Goal: Information Seeking & Learning: Learn about a topic

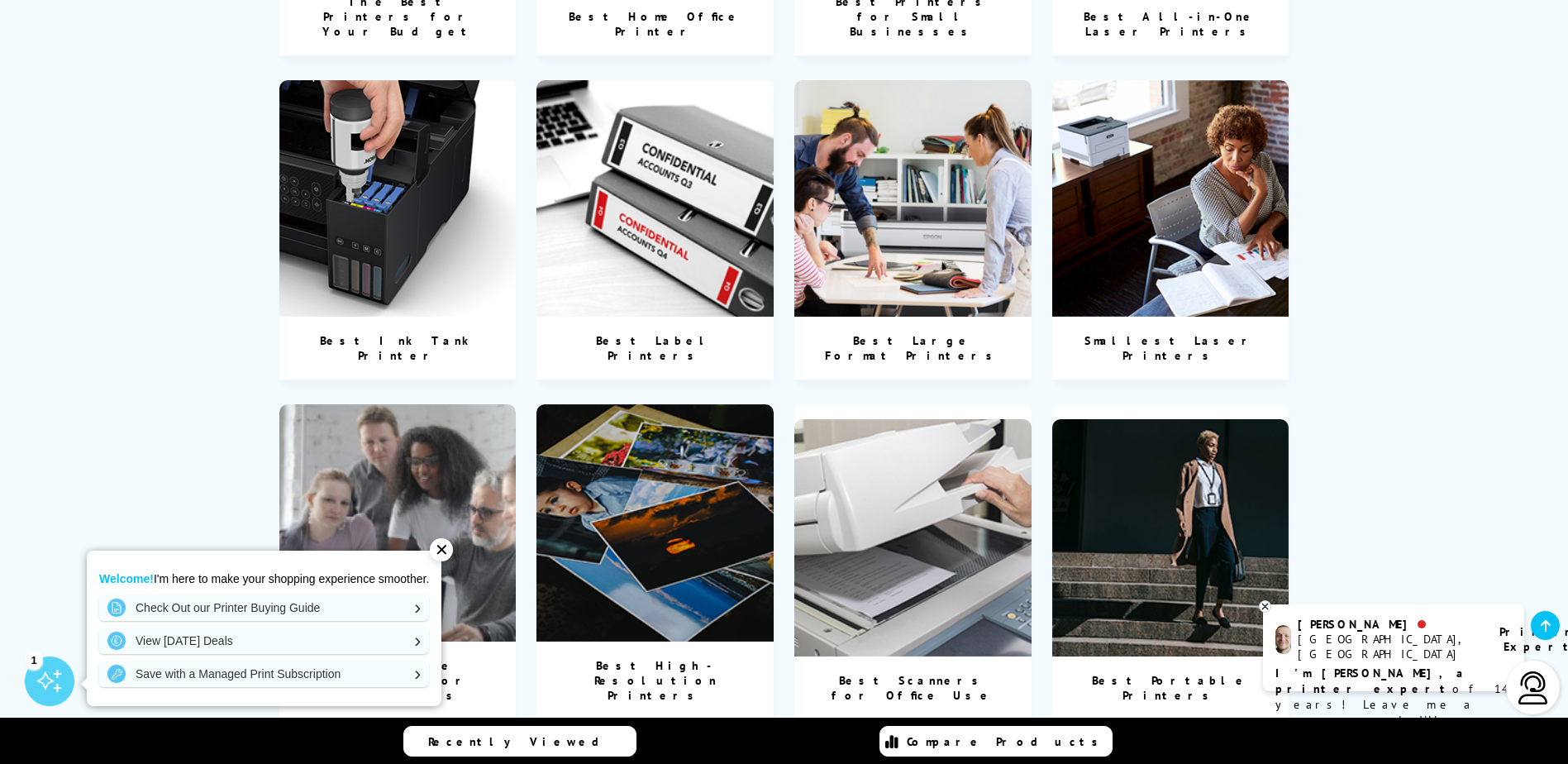
scroll to position [1240, 0]
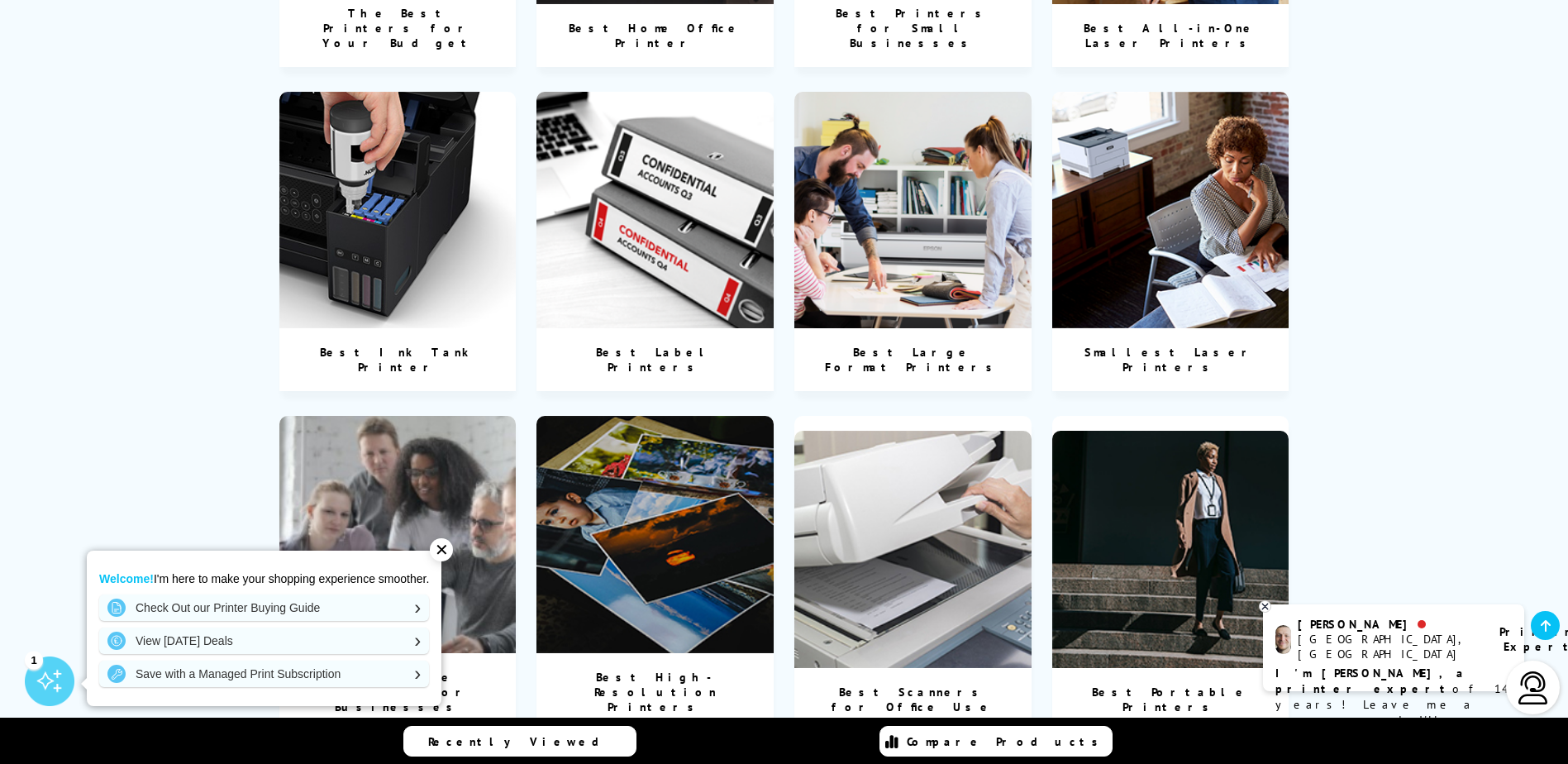
click at [1169, 328] on div "Smallest Laser Printers" at bounding box center [1171, 359] width 237 height 63
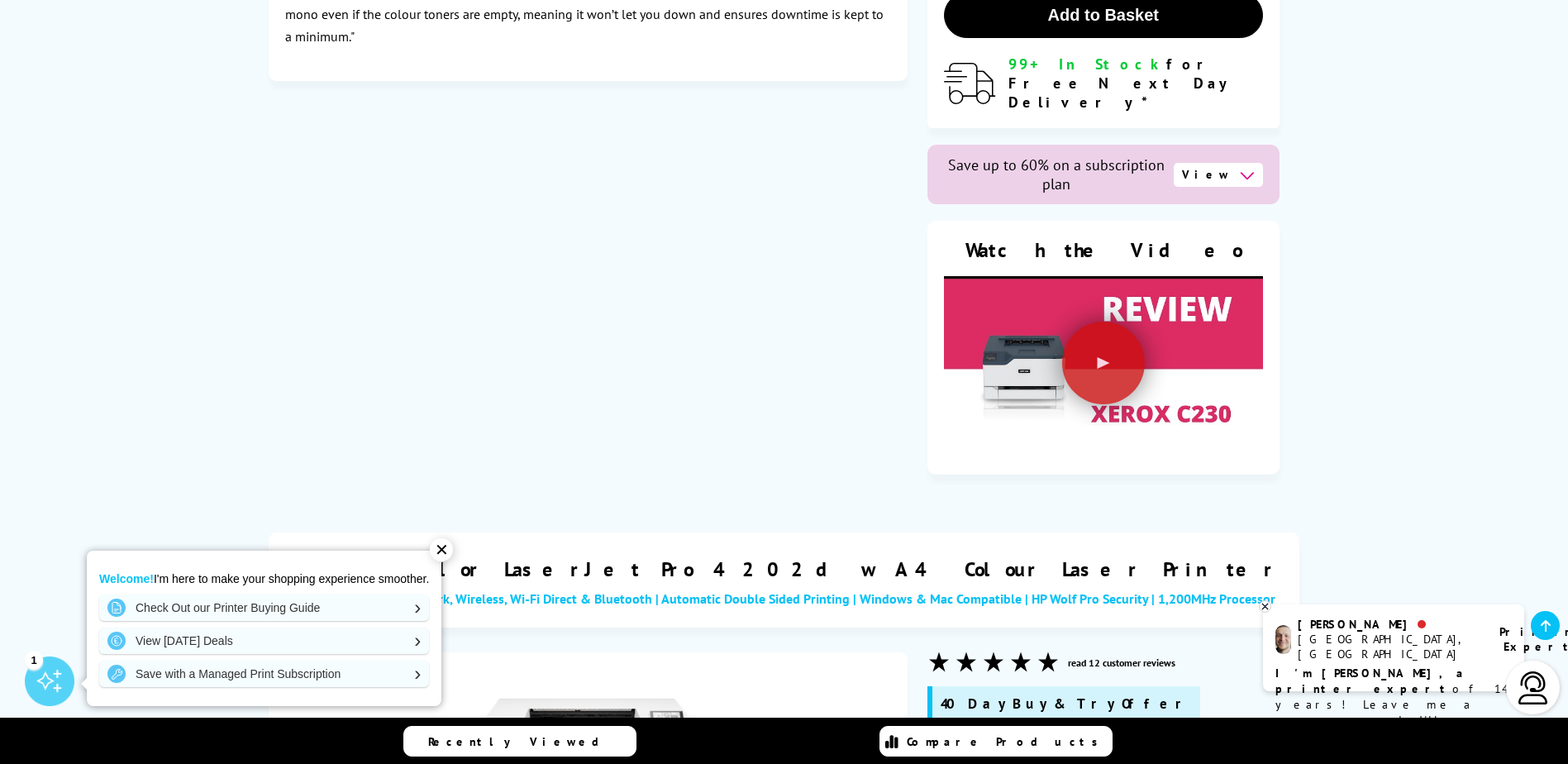
scroll to position [4713, 0]
